Goal: Transaction & Acquisition: Subscribe to service/newsletter

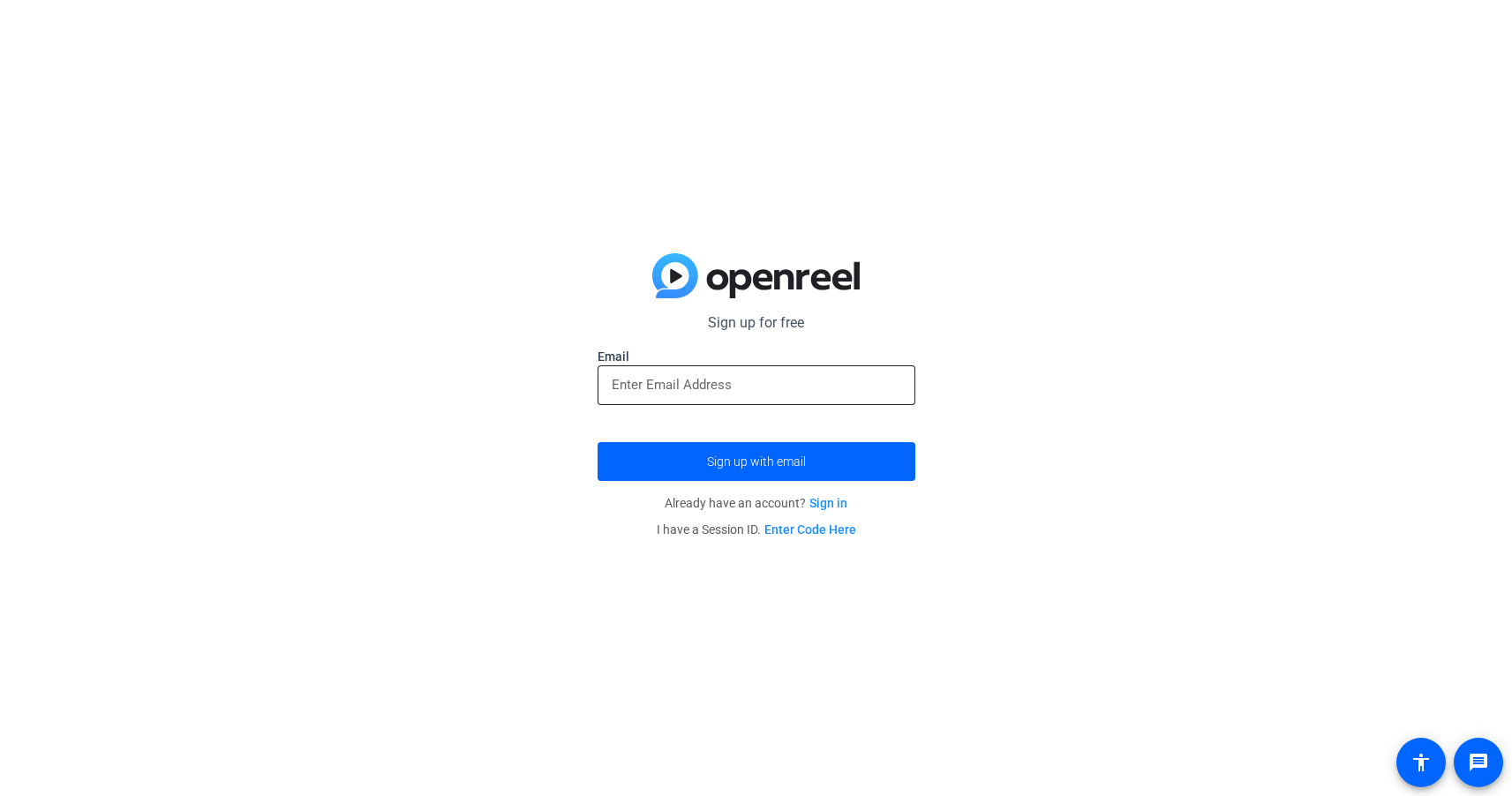
click at [735, 382] on input "email" at bounding box center [756, 385] width 290 height 21
type input "[EMAIL_ADDRESS][DOMAIN_NAME]"
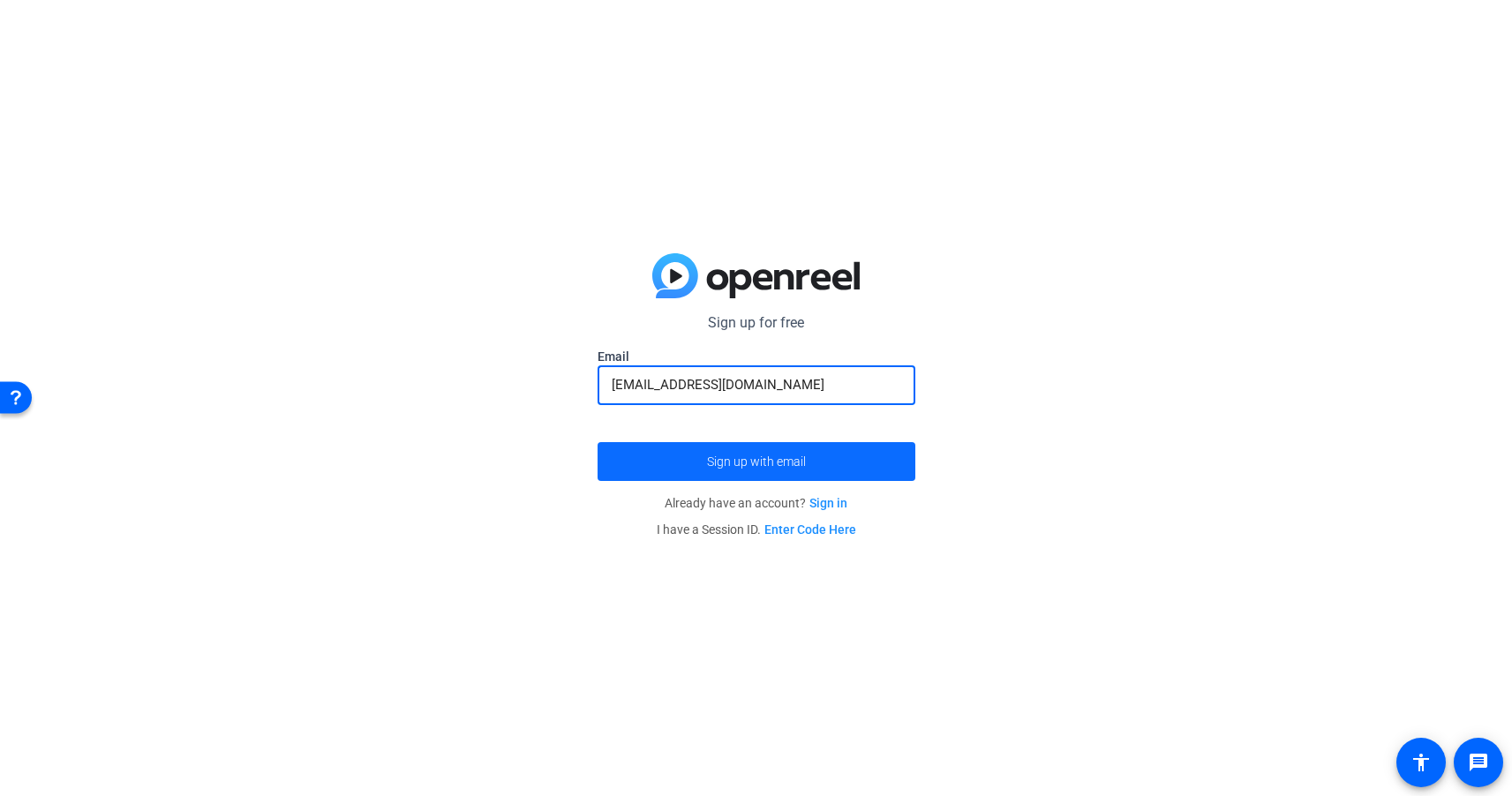
click at [768, 453] on span "submit" at bounding box center [756, 462] width 318 height 42
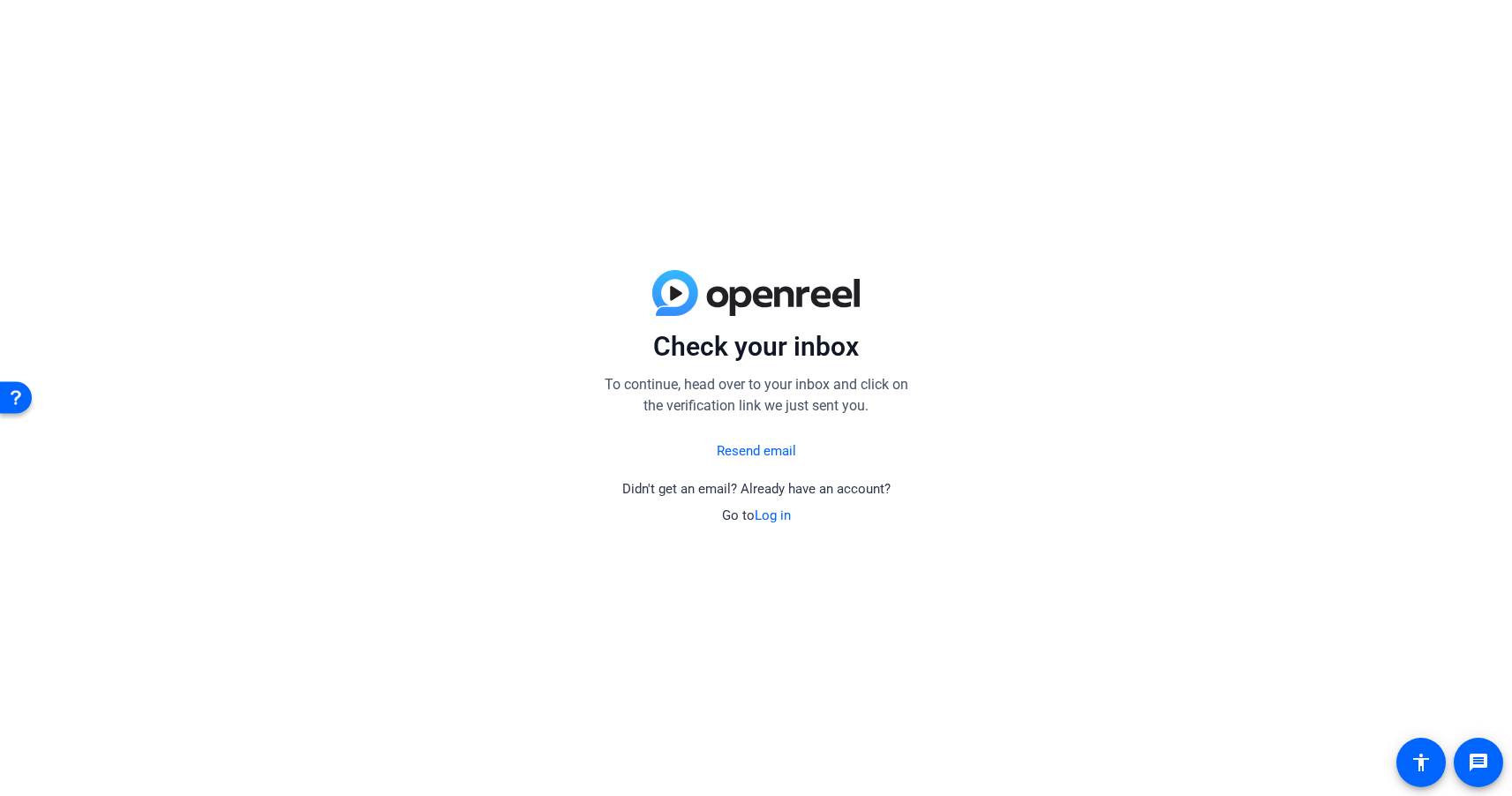
click at [752, 451] on link "Resend email" at bounding box center [756, 451] width 79 height 20
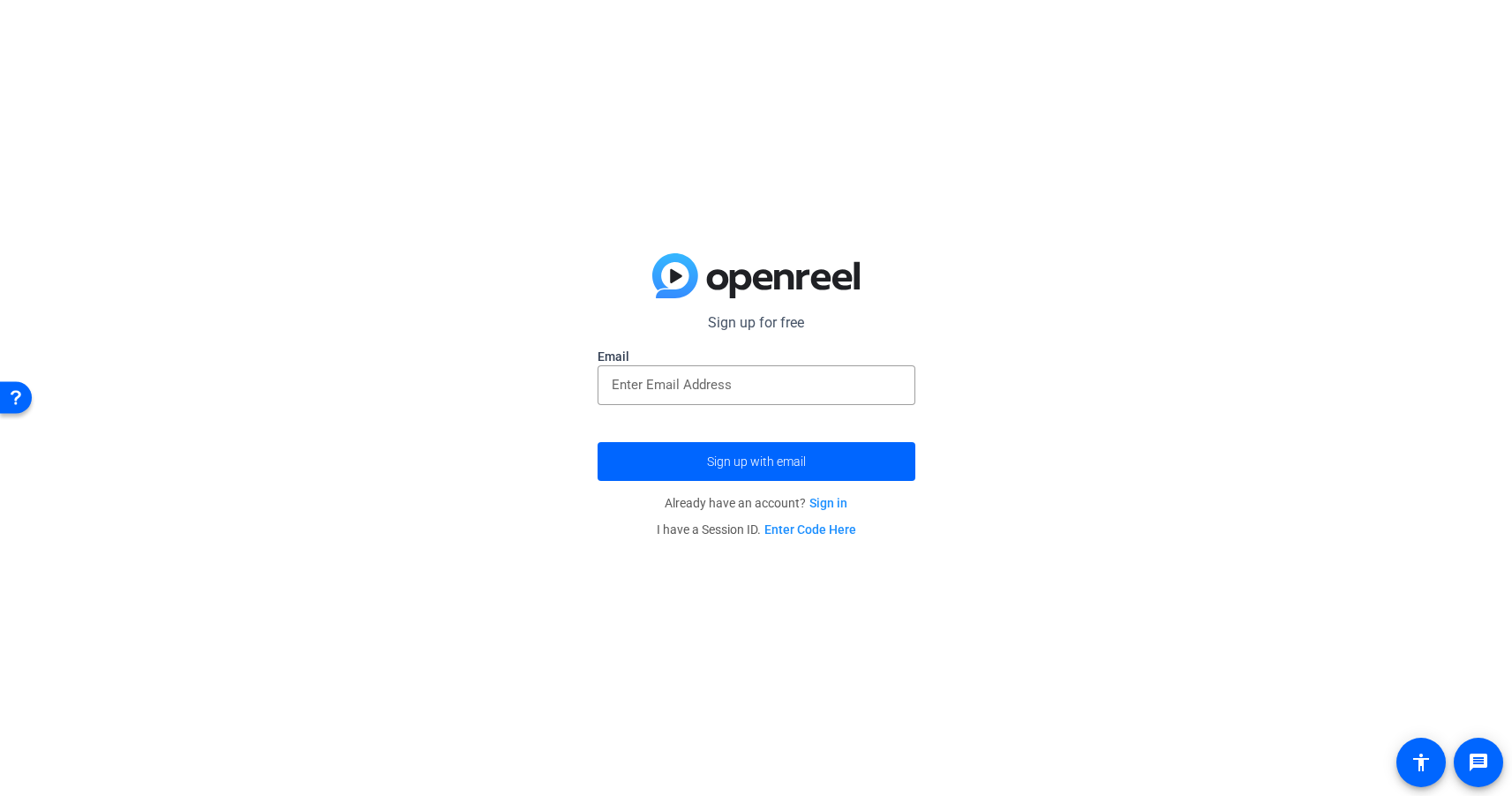
click at [830, 502] on link "Sign in" at bounding box center [829, 503] width 38 height 14
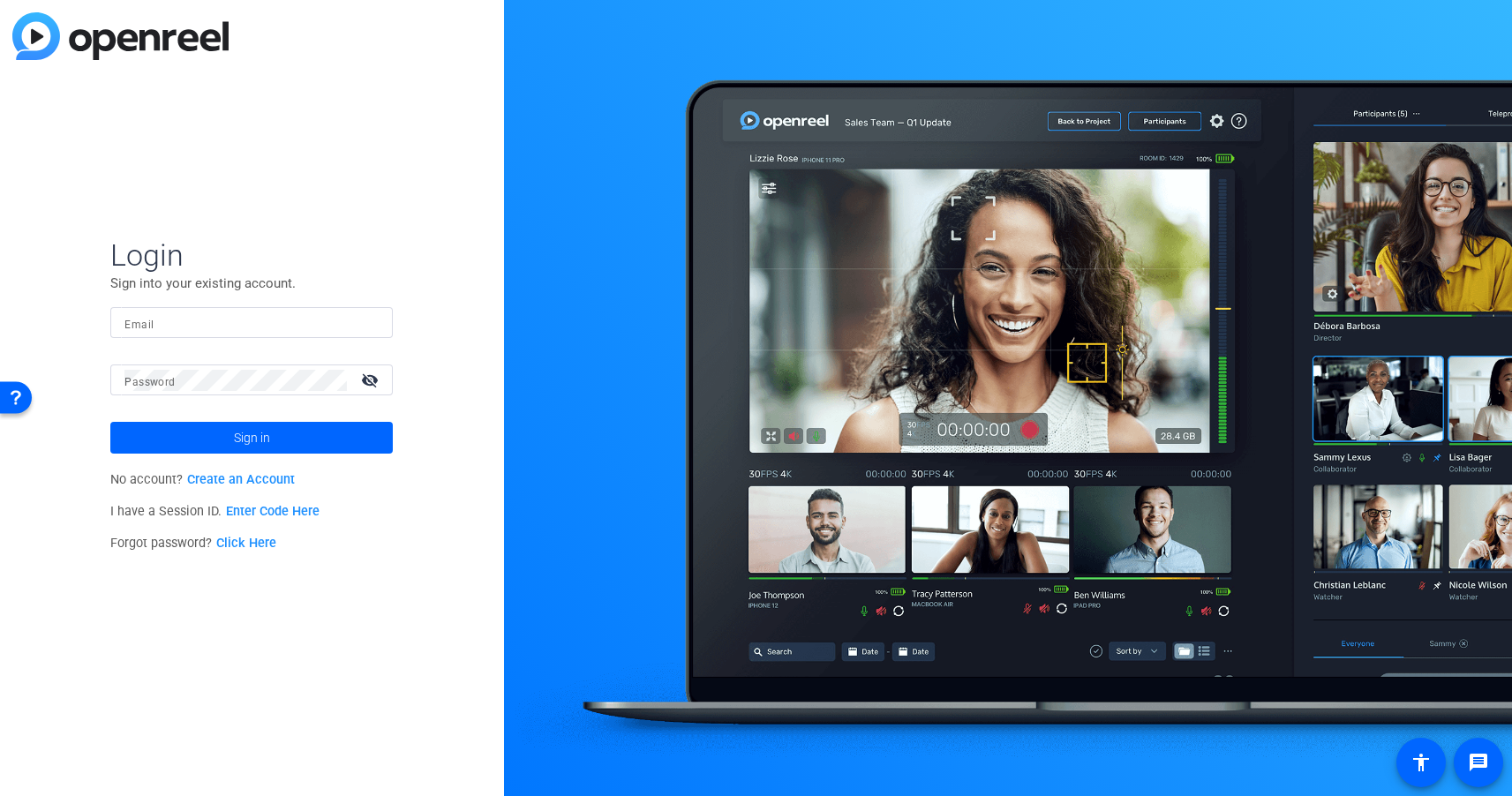
click at [206, 343] on mat-form-field "Email" at bounding box center [251, 335] width 282 height 58
click at [211, 329] on input "Email" at bounding box center [251, 323] width 254 height 21
type input "[EMAIL_ADDRESS][DOMAIN_NAME]"
drag, startPoint x: 225, startPoint y: 440, endPoint x: 244, endPoint y: 439, distance: 19.0
click at [225, 440] on span at bounding box center [251, 438] width 282 height 42
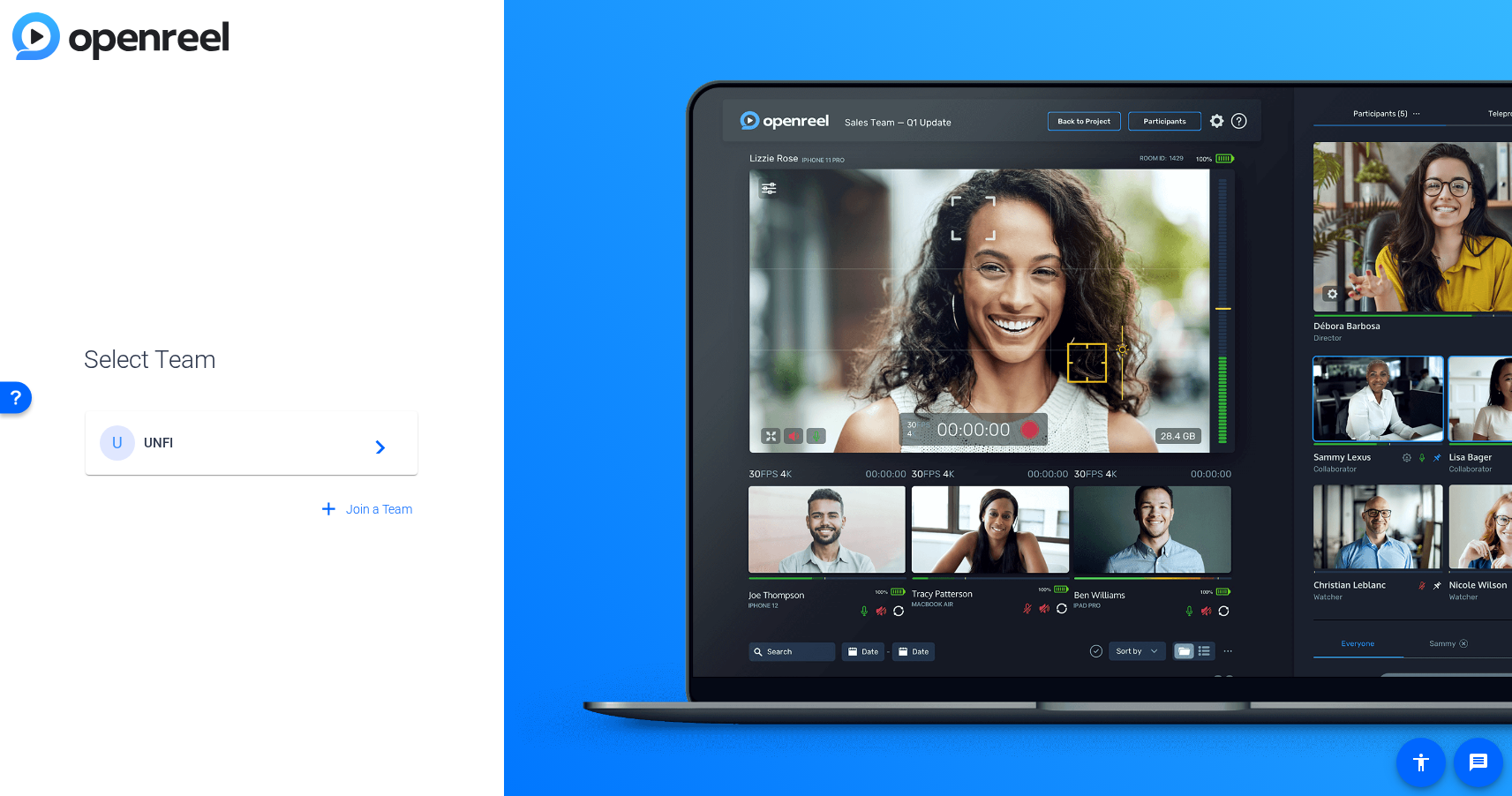
click at [345, 438] on span "UNFI" at bounding box center [254, 442] width 221 height 16
